Goal: Book appointment/travel/reservation: Book appointment/travel/reservation

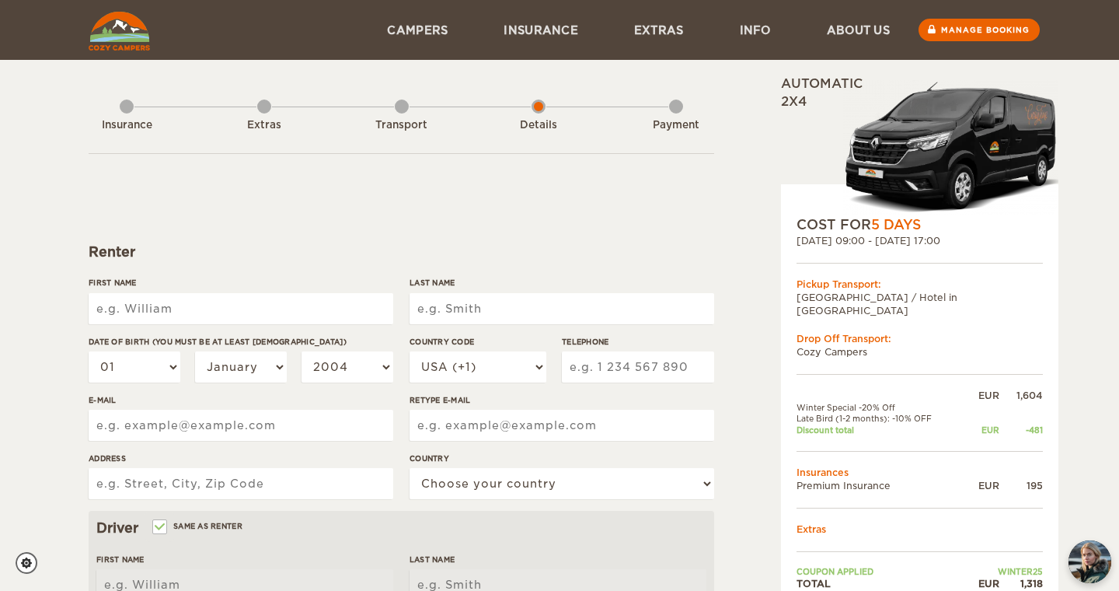
click at [328, 316] on input "First Name" at bounding box center [241, 308] width 305 height 31
type input "[PERSON_NAME]"
click at [480, 313] on input "Last Name" at bounding box center [562, 308] width 305 height 31
type input "[PERSON_NAME]"
type input "Abukhalil"
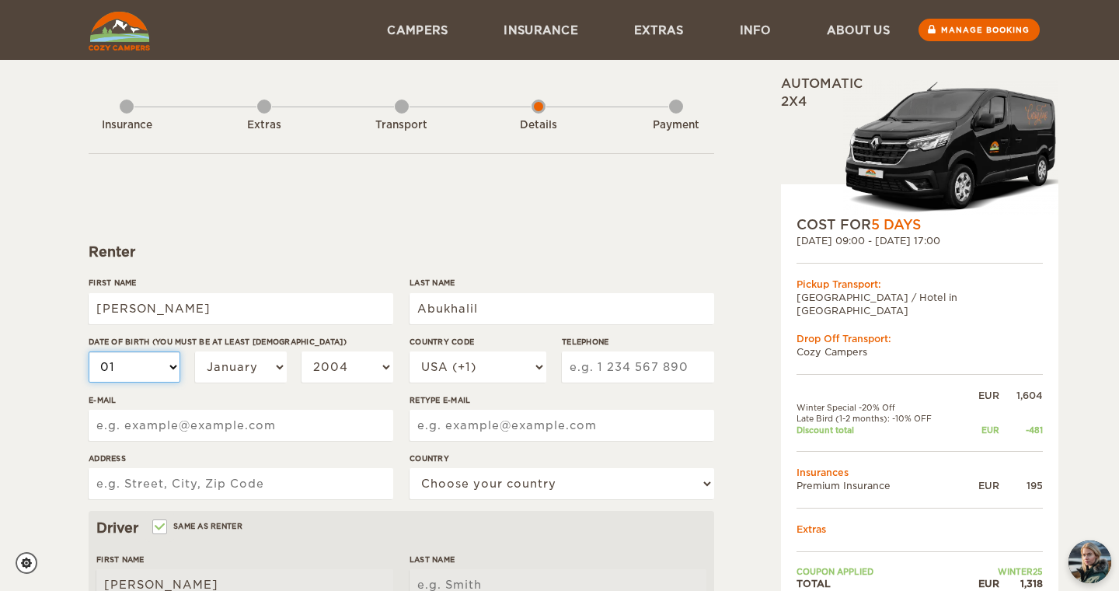
click at [152, 363] on select "01 02 03 04 05 06 07 08 09 10 11 12 13 14 15 16 17 18 19 20 21 22 23 24 25 26 2…" at bounding box center [135, 366] width 92 height 31
type input "Abukhalil"
select select "03"
click at [235, 373] on select "January February March April May June July August September October November De…" at bounding box center [241, 366] width 92 height 31
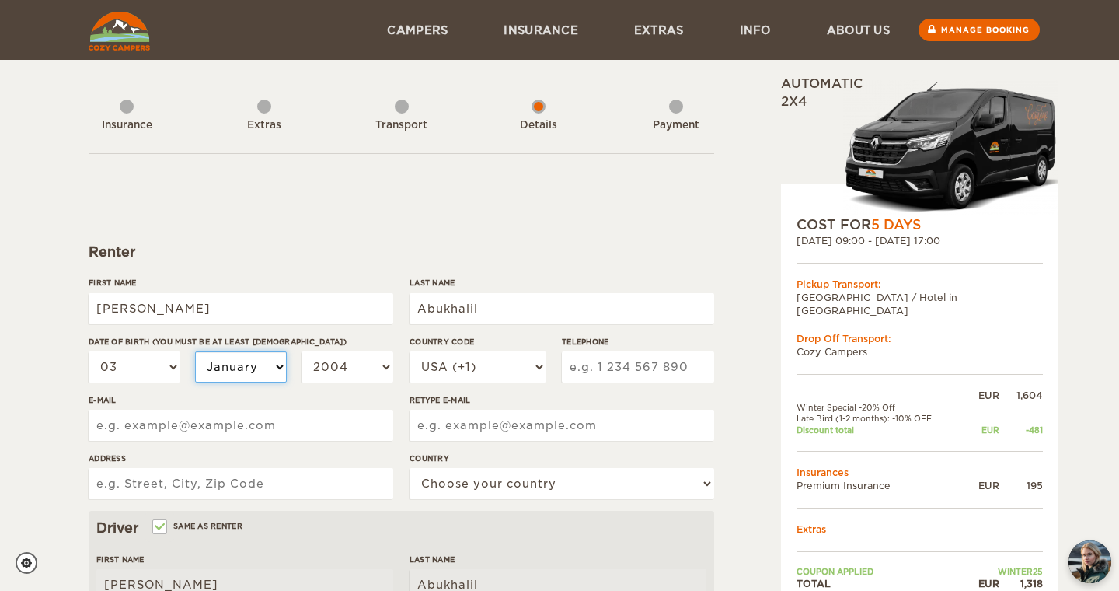
select select "10"
click at [348, 376] on select "2004 2003 2002 2001 2000 1999 1998 1997 1996 1995 1994 1993 1992 1991 1990 1989…" at bounding box center [348, 366] width 92 height 31
select select "1987"
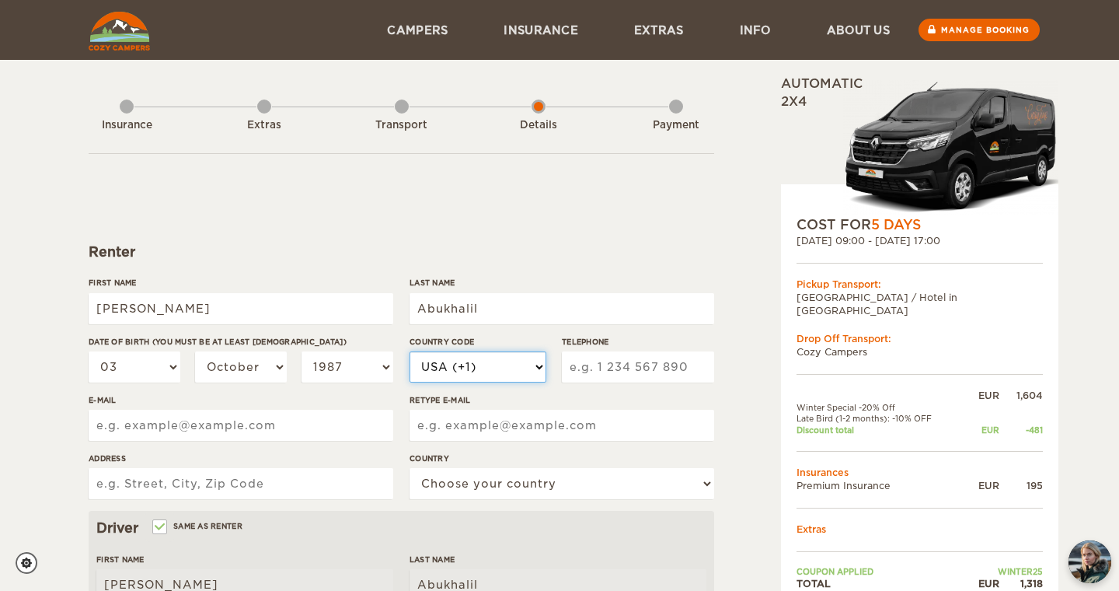
click at [471, 381] on select "USA (+1) [GEOGRAPHIC_DATA] (+44) [GEOGRAPHIC_DATA] (+49) [GEOGRAPHIC_DATA] (+21…" at bounding box center [478, 366] width 137 height 31
select select "966"
click at [589, 371] on input "Telephone" at bounding box center [638, 366] width 152 height 31
type input "552221252"
click at [286, 417] on input "E-mail" at bounding box center [241, 425] width 305 height 31
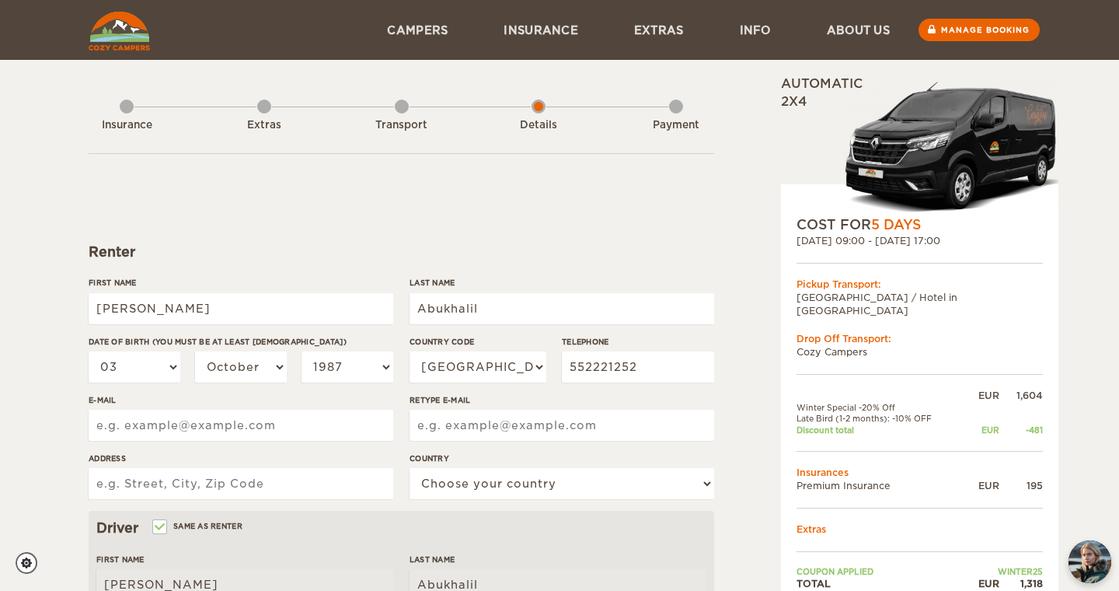
type input "[EMAIL_ADDRESS][DOMAIN_NAME]"
type input "7044 [PERSON_NAME]"
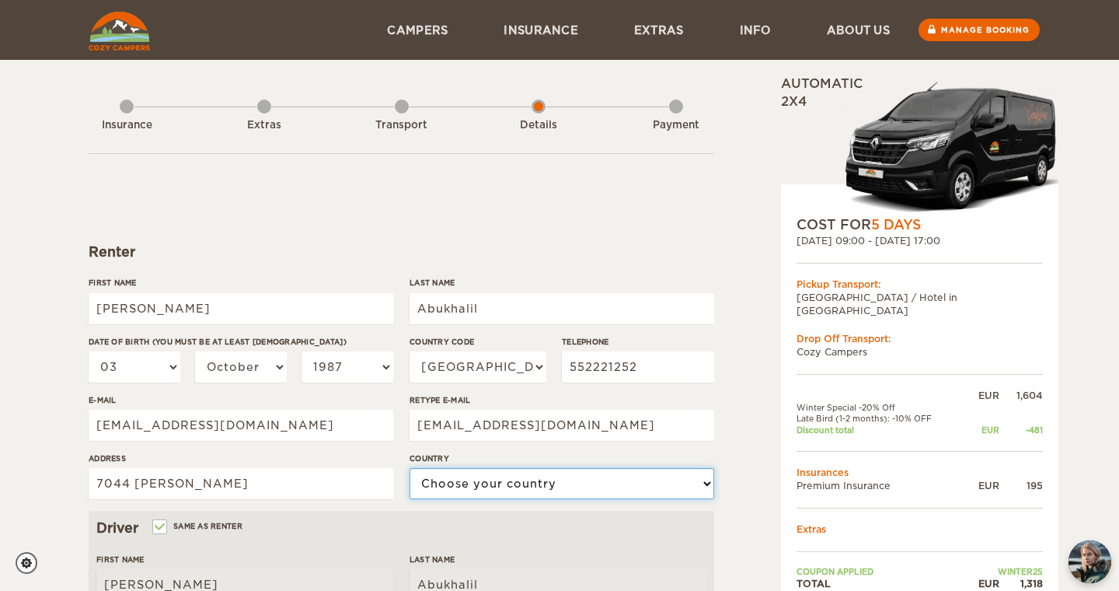
select select "184"
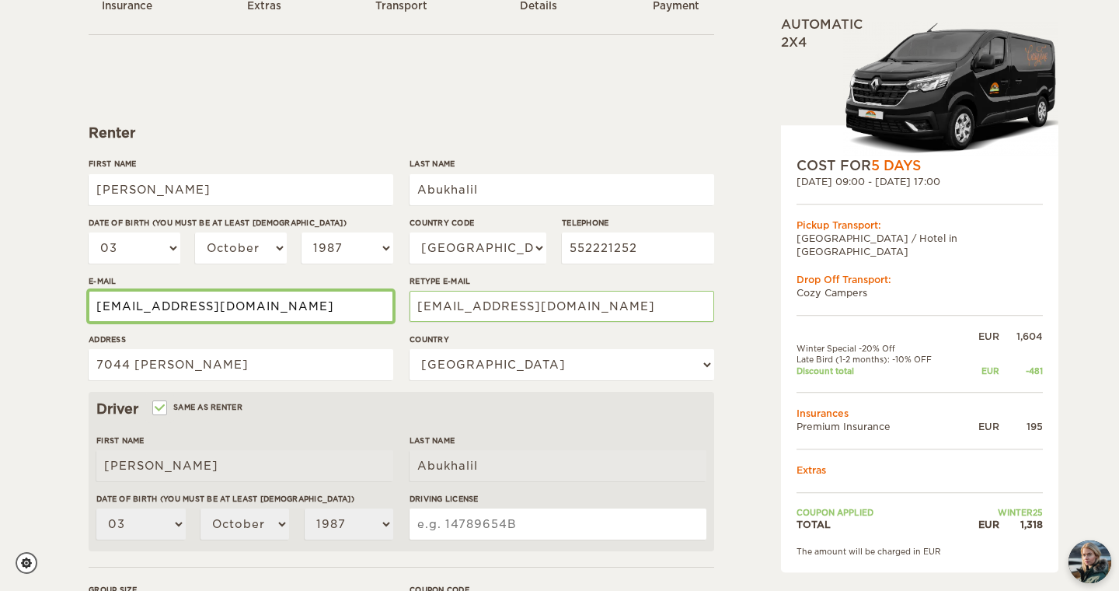
scroll to position [129, 0]
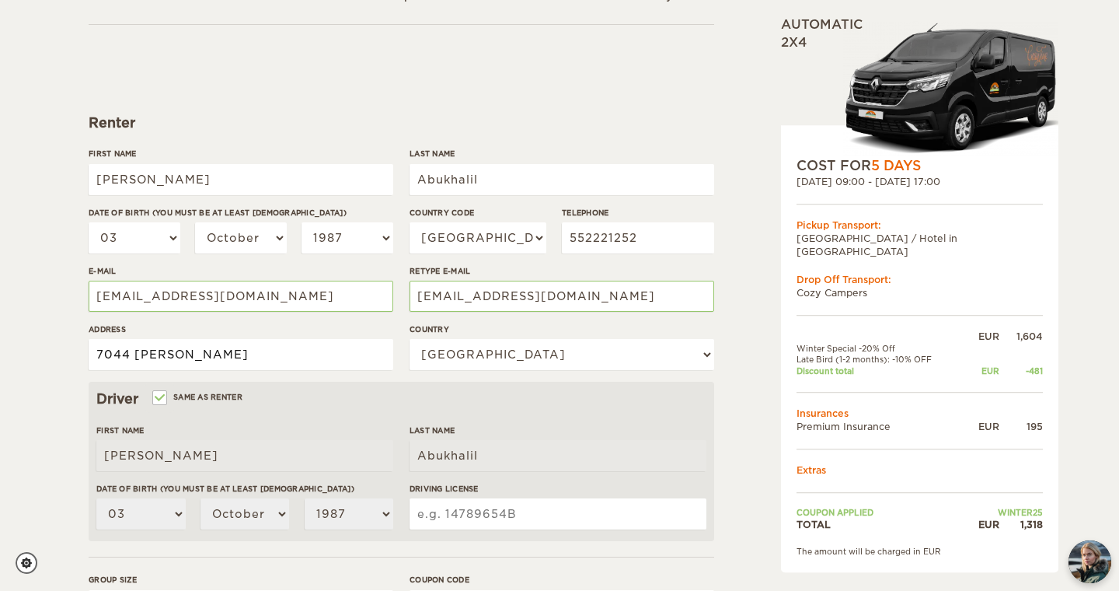
click at [337, 349] on input "7044 [PERSON_NAME]" at bounding box center [241, 354] width 305 height 31
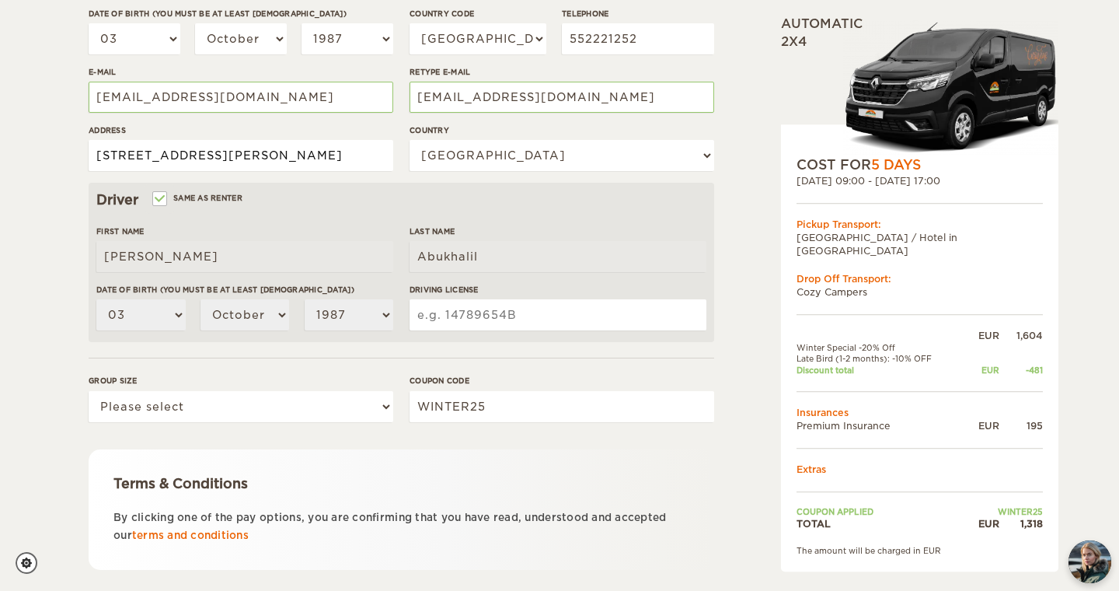
scroll to position [330, 0]
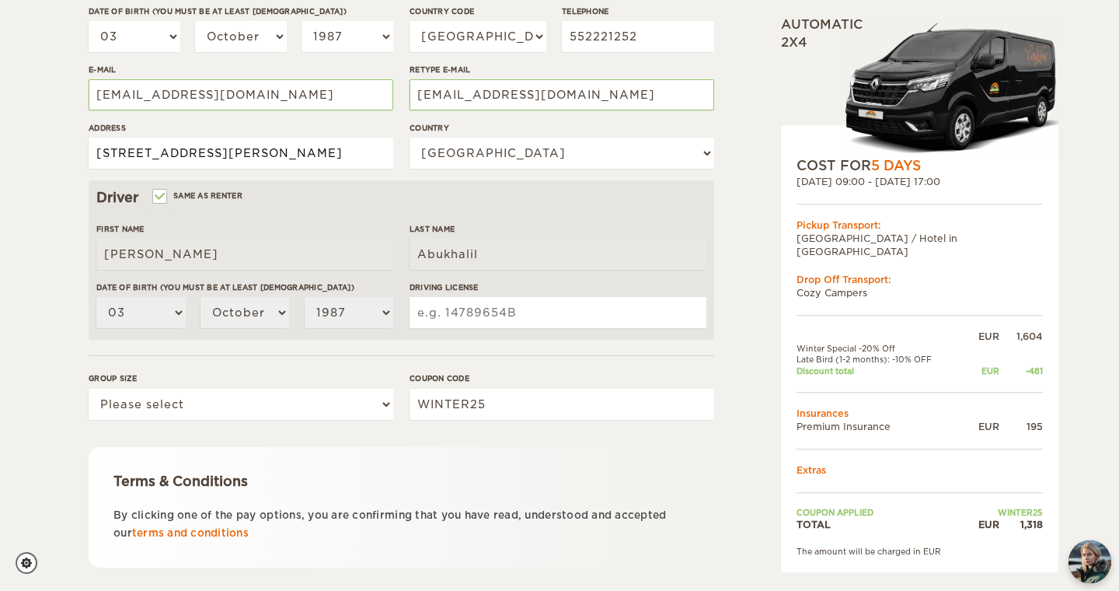
type input "[STREET_ADDRESS][PERSON_NAME]"
click at [446, 316] on input "Driving License" at bounding box center [558, 312] width 297 height 31
click at [348, 399] on select "Please select 1 2" at bounding box center [241, 404] width 305 height 31
select select "1"
click at [486, 311] on input "Driving License" at bounding box center [558, 312] width 297 height 31
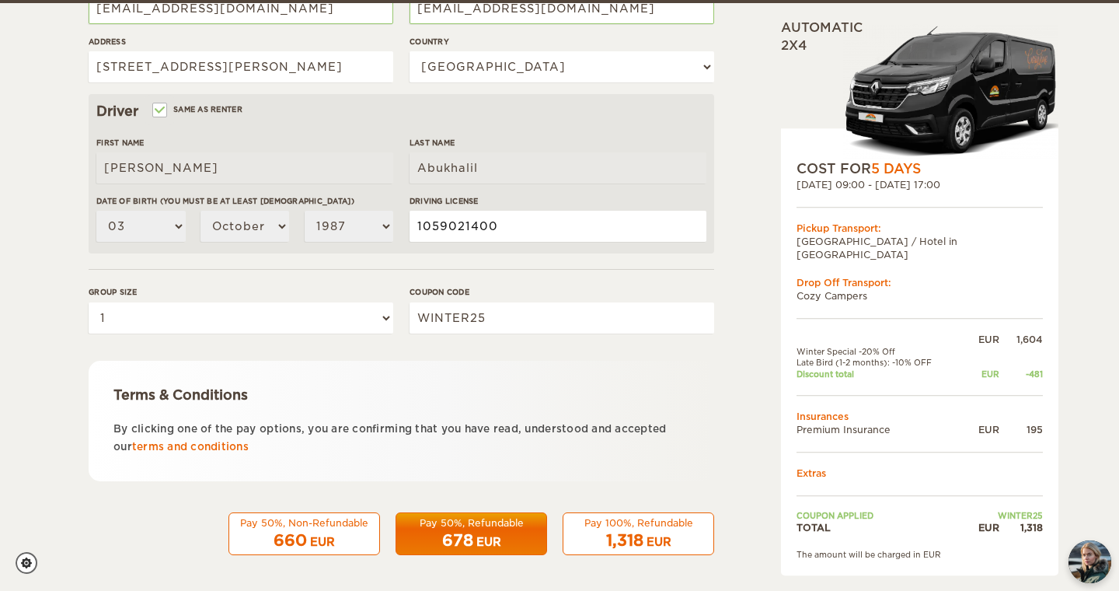
scroll to position [420, 0]
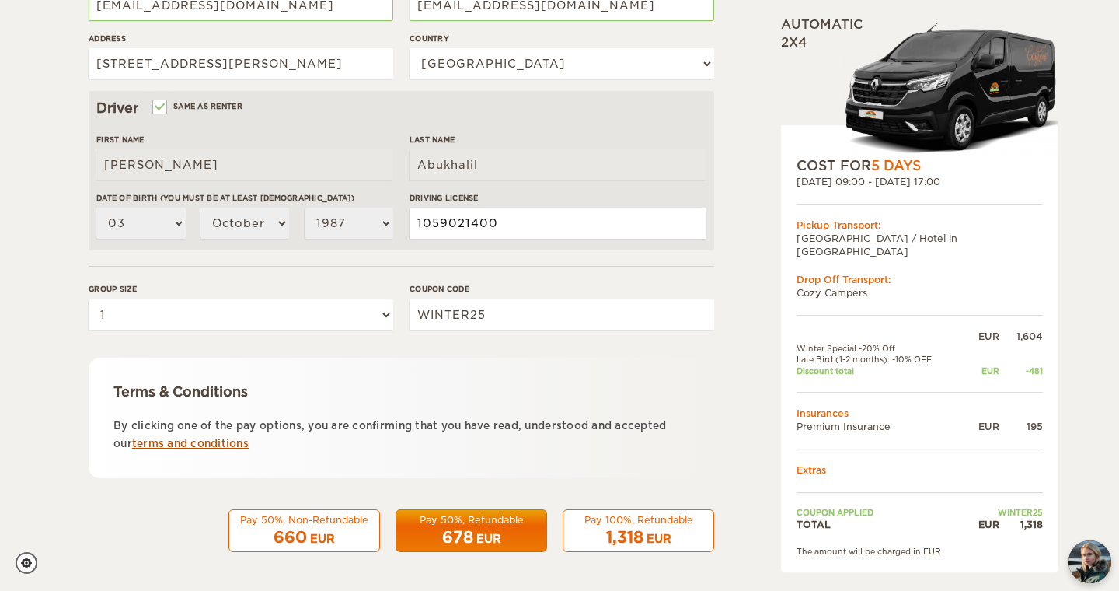
type input "1059021400"
click at [241, 446] on link "terms and conditions" at bounding box center [190, 444] width 117 height 12
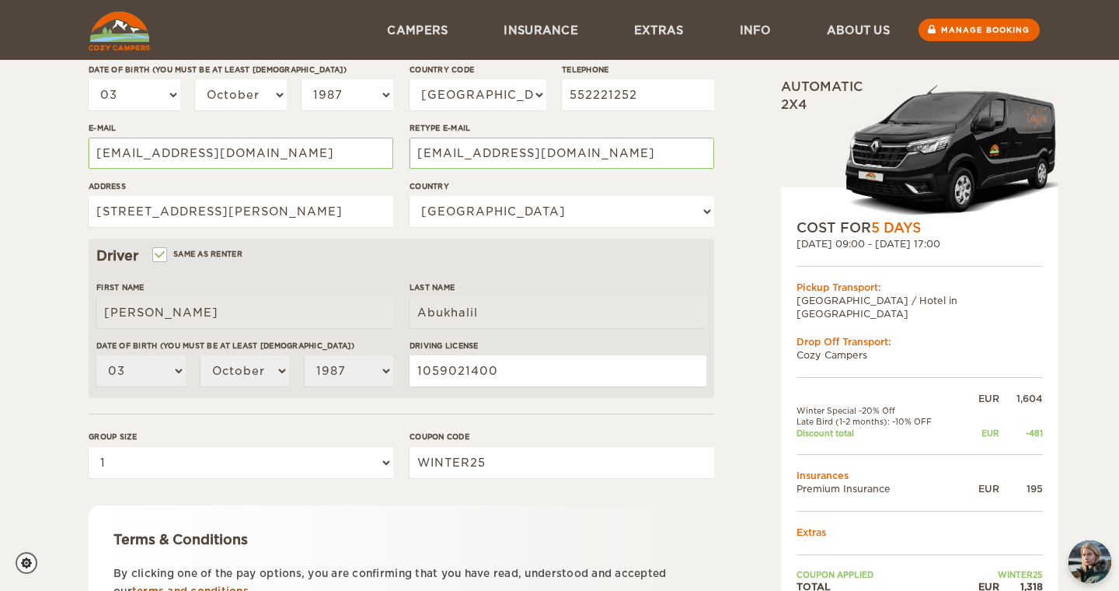
scroll to position [269, 0]
